Goal: Information Seeking & Learning: Compare options

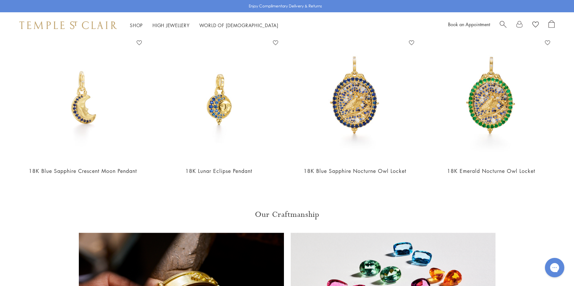
scroll to position [345, 0]
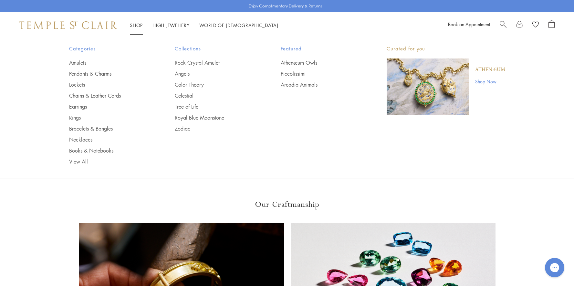
click at [136, 24] on link "Shop Shop" at bounding box center [136, 25] width 13 height 6
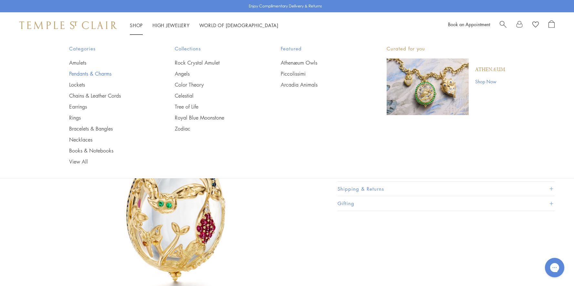
click at [100, 73] on link "Pendants & Charms" at bounding box center [109, 73] width 80 height 7
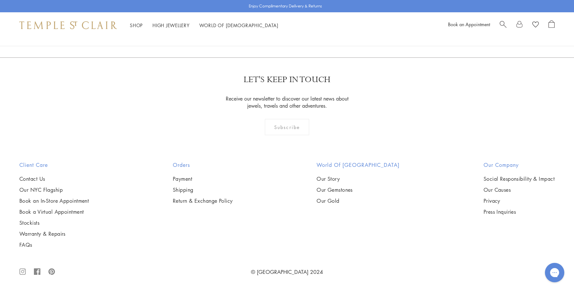
scroll to position [1812, 0]
click at [0, 0] on img at bounding box center [0, 0] width 0 height 0
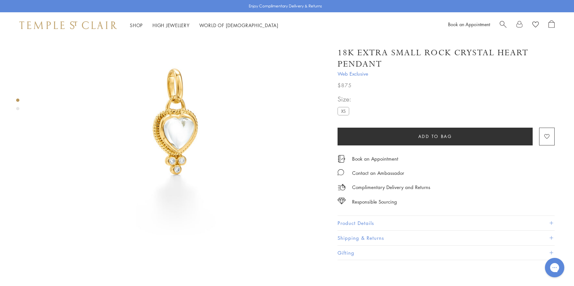
scroll to position [126, 0]
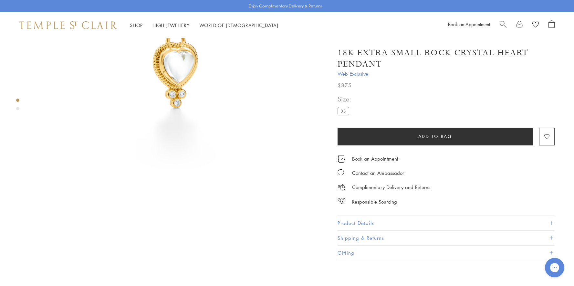
click at [476, 222] on button "Product Details" at bounding box center [446, 223] width 217 height 15
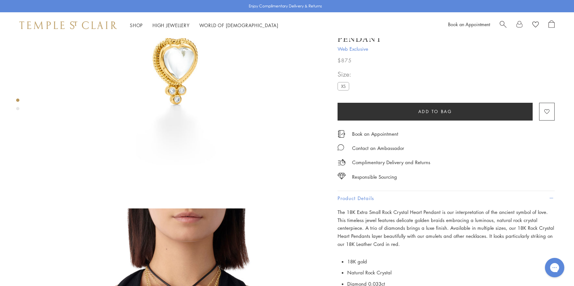
scroll to position [63, 0]
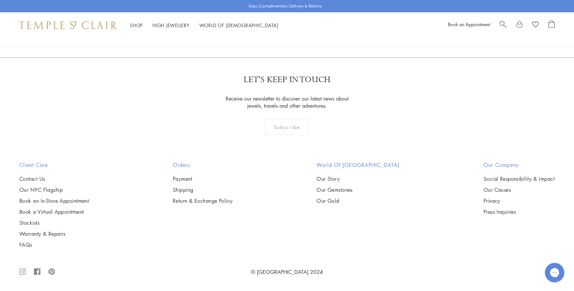
scroll to position [1994, 0]
click at [0, 0] on img at bounding box center [0, 0] width 0 height 0
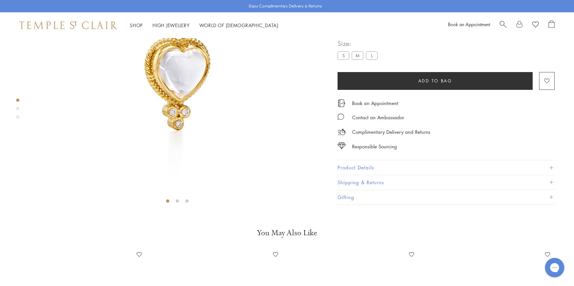
scroll to position [127, 0]
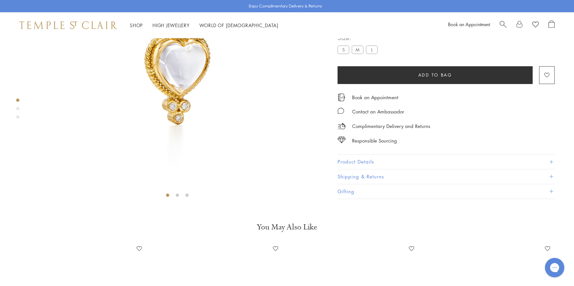
click at [513, 169] on button "Product Details" at bounding box center [446, 162] width 217 height 15
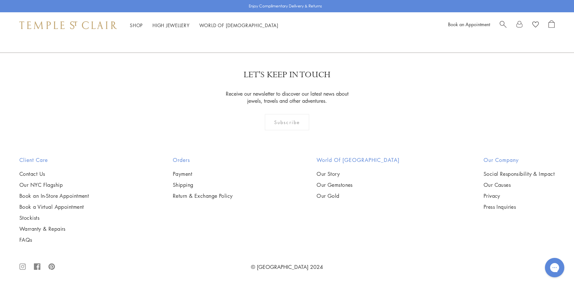
scroll to position [879, 0]
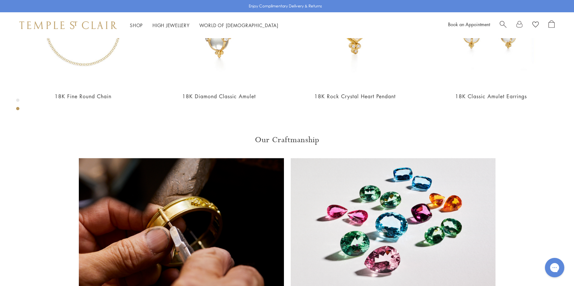
scroll to position [418, 0]
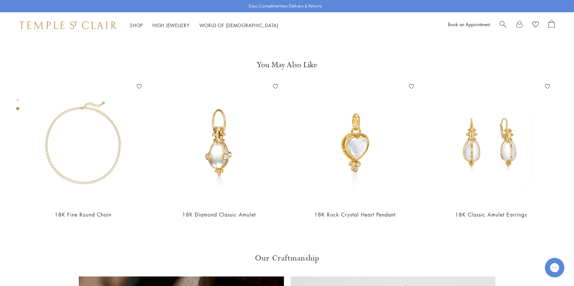
scroll to position [319, 0]
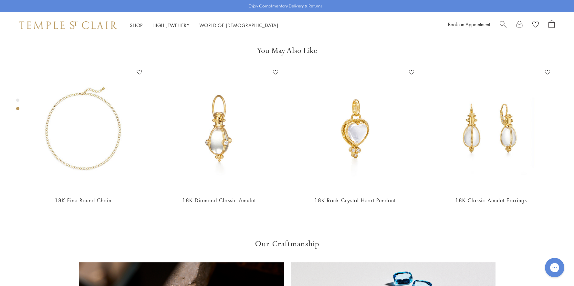
scroll to position [350, 0]
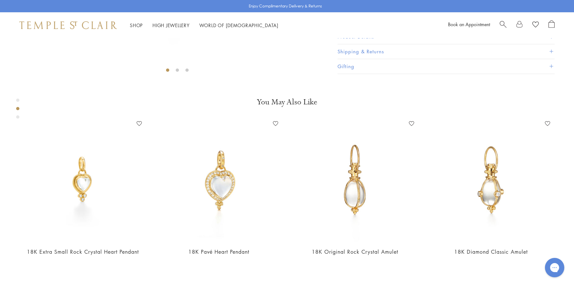
scroll to position [272, 0]
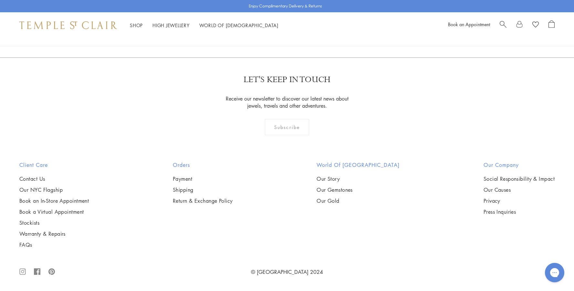
scroll to position [2920, 0]
click at [0, 0] on img at bounding box center [0, 0] width 0 height 0
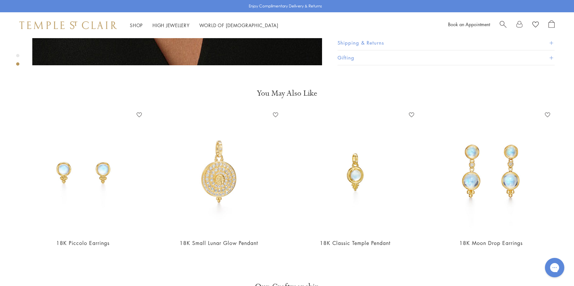
scroll to position [569, 0]
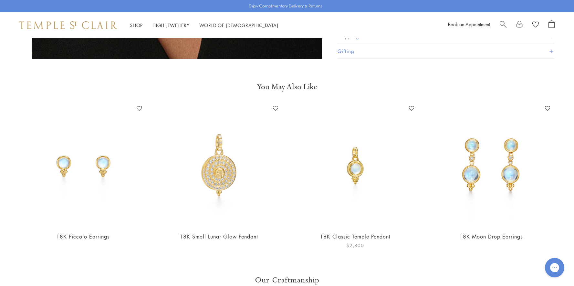
click at [373, 165] on img at bounding box center [355, 164] width 123 height 123
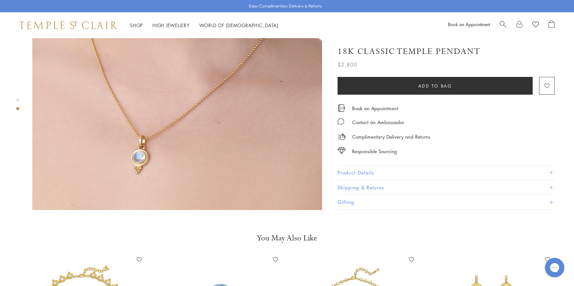
scroll to position [351, 0]
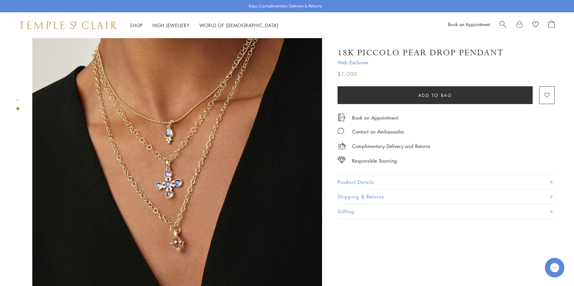
scroll to position [341, 0]
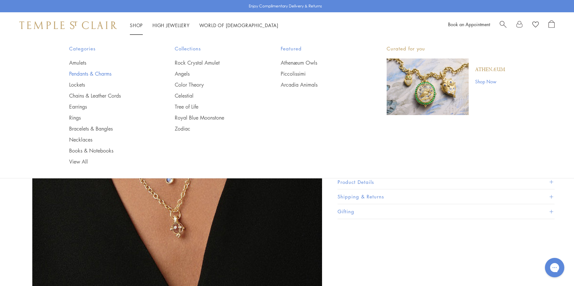
click at [74, 73] on link "Pendants & Charms" at bounding box center [109, 73] width 80 height 7
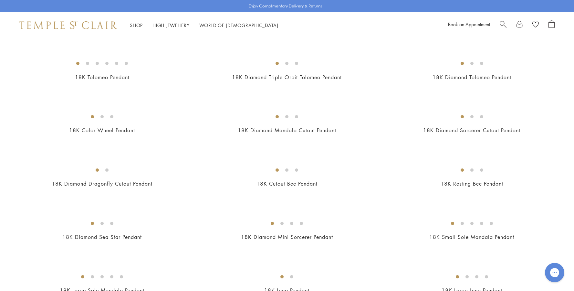
scroll to position [909, 0]
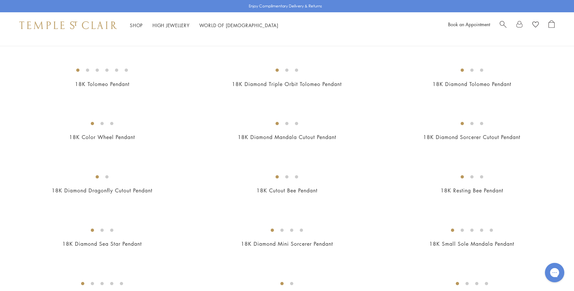
click at [0, 0] on img at bounding box center [0, 0] width 0 height 0
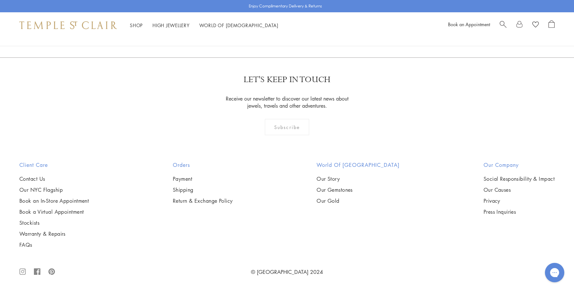
scroll to position [4782, 0]
click at [315, 31] on link at bounding box center [319, 23] width 20 height 18
click at [0, 0] on img at bounding box center [0, 0] width 0 height 0
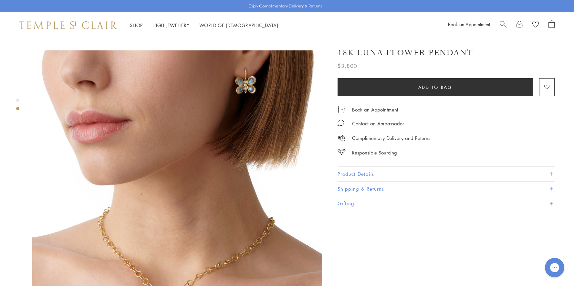
scroll to position [319, 0]
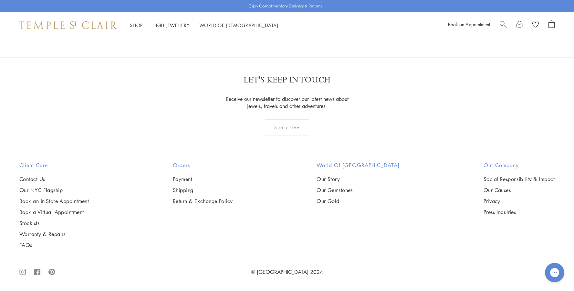
scroll to position [4009, 0]
click at [330, 32] on link at bounding box center [329, 23] width 20 height 18
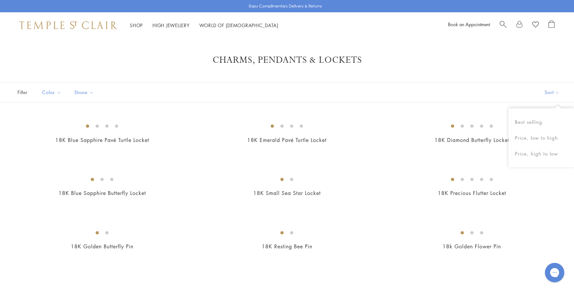
click at [515, 64] on h1 "Charms, Pendants & Lockets" at bounding box center [287, 60] width 523 height 12
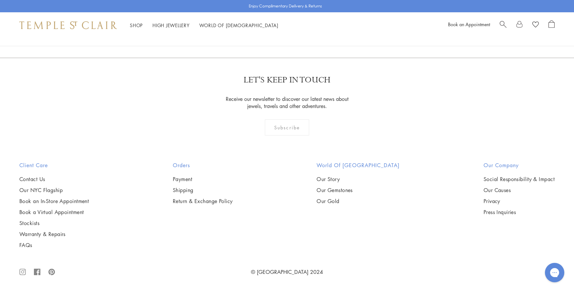
scroll to position [518, 0]
